Goal: Contribute content

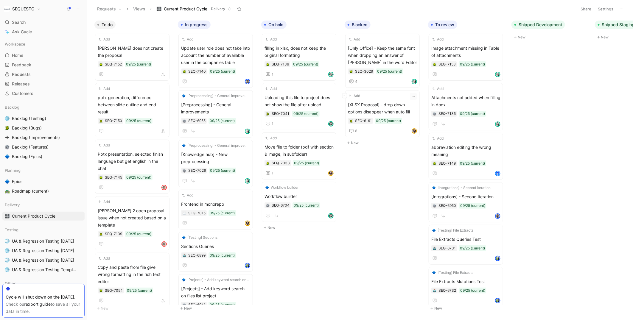
scroll to position [0, 214]
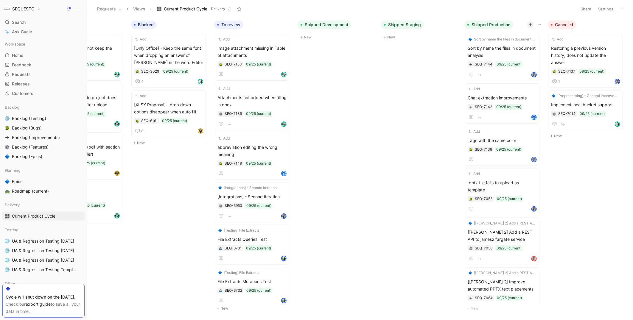
click at [530, 26] on icon "button" at bounding box center [531, 25] width 4 height 4
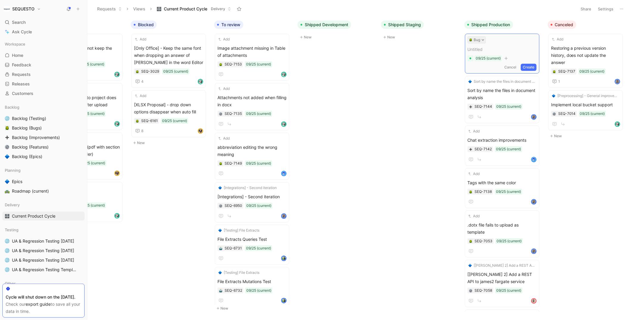
click at [477, 41] on button "Bug" at bounding box center [477, 39] width 18 height 7
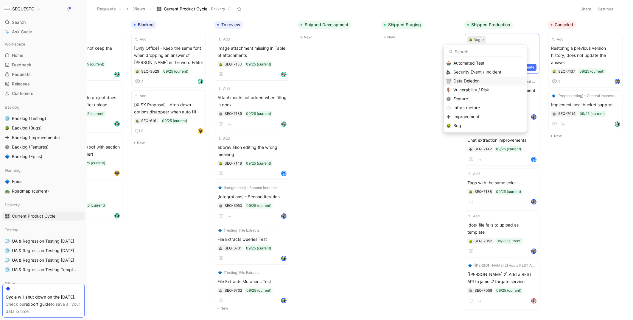
click at [464, 81] on span "Data Deletion" at bounding box center [466, 80] width 26 height 5
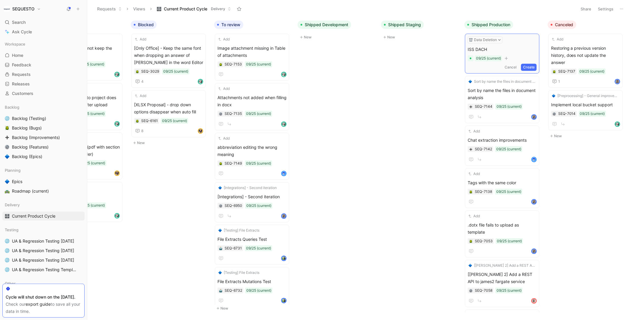
click at [530, 67] on button "Create" at bounding box center [529, 67] width 16 height 7
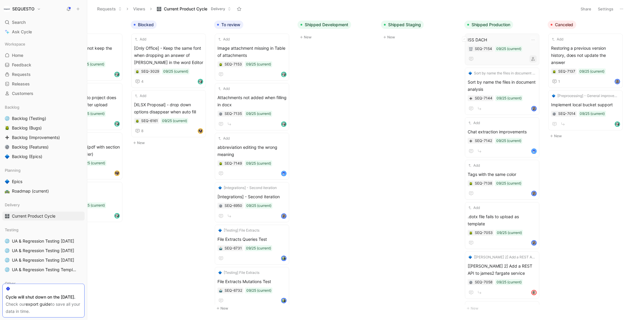
click at [535, 58] on icon "button" at bounding box center [533, 59] width 4 height 4
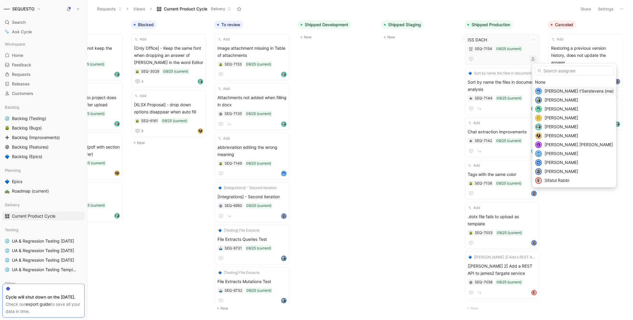
click at [547, 89] on span "[PERSON_NAME] t'Serstevens (me)" at bounding box center [578, 90] width 69 height 5
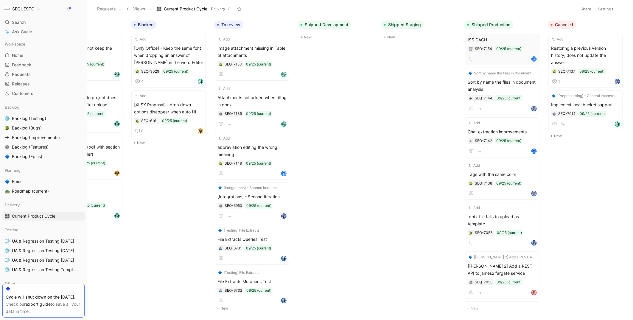
click at [497, 38] on span "ISS DACH" at bounding box center [502, 39] width 69 height 7
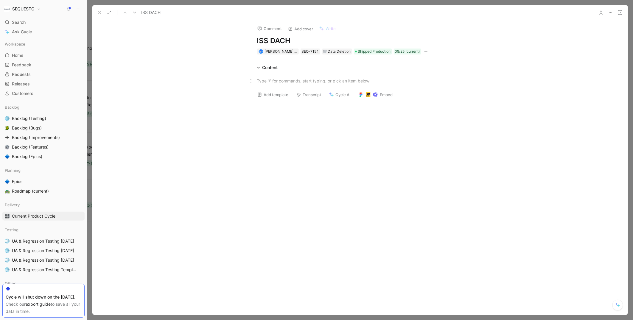
click at [278, 81] on div at bounding box center [360, 81] width 206 height 6
click at [99, 11] on icon at bounding box center [99, 12] width 5 height 5
